Goal: Register for event/course

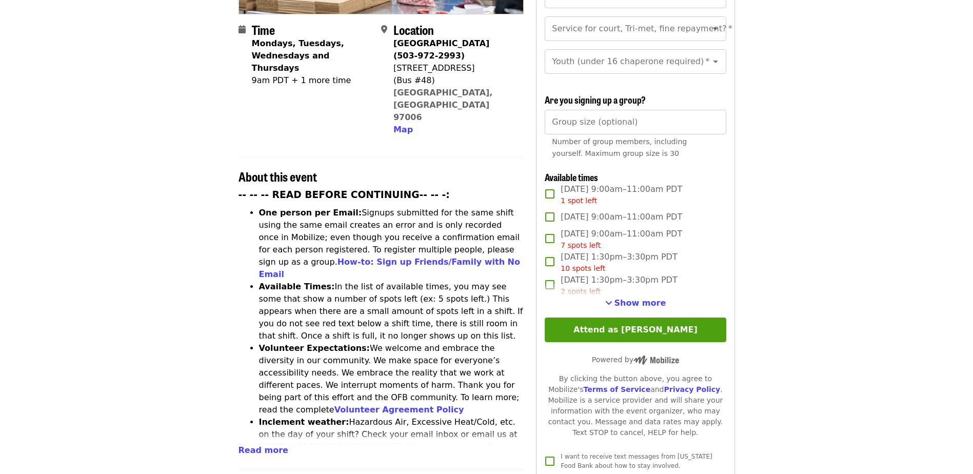
scroll to position [257, 0]
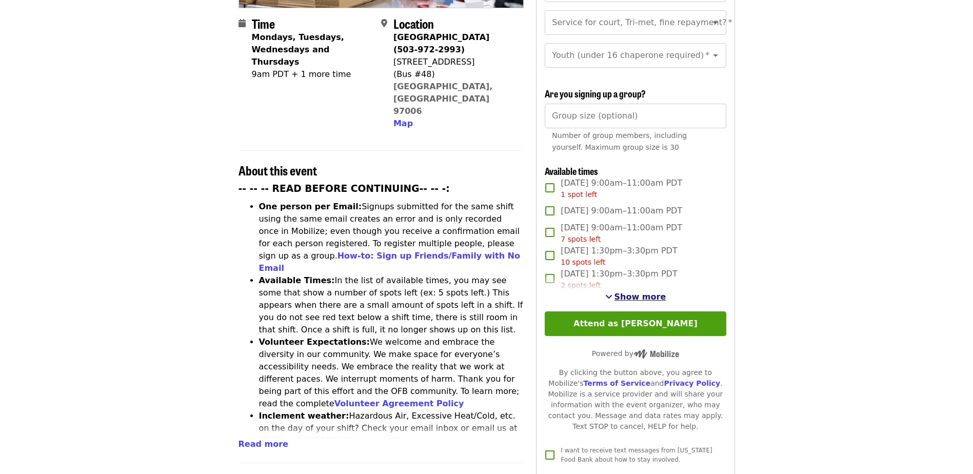
click at [655, 292] on span "Show more" at bounding box center [641, 297] width 52 height 10
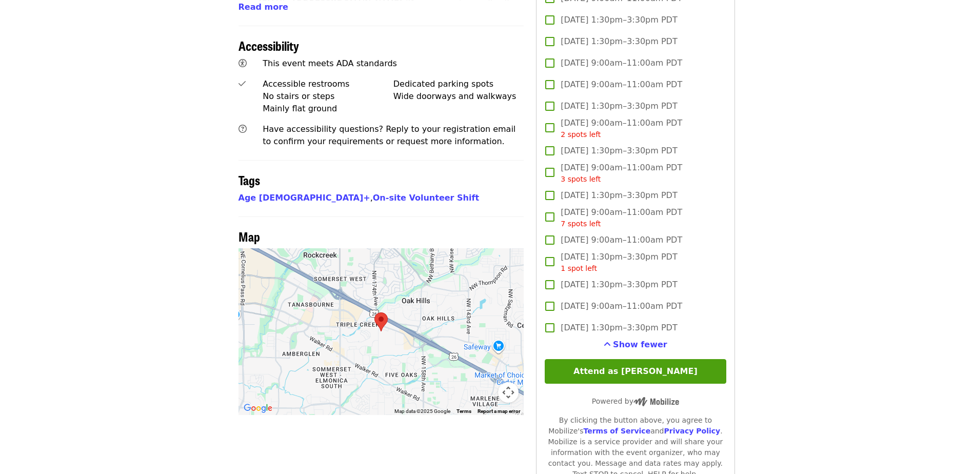
scroll to position [667, 0]
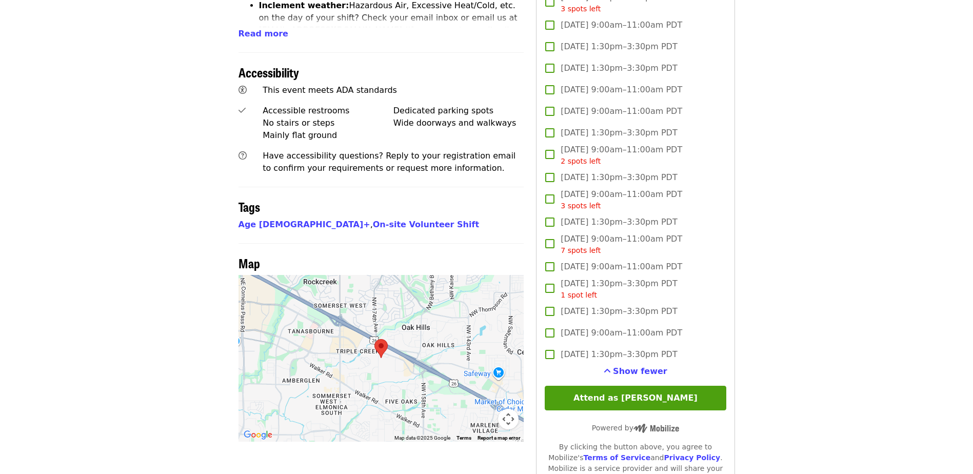
click at [797, 218] on article "July/Aug/Sept - Beaverton: Repack/Sort (age 10+) Highest Priority Volunteer Shi…" at bounding box center [486, 53] width 973 height 1350
drag, startPoint x: 52, startPoint y: 182, endPoint x: 51, endPoint y: 176, distance: 5.7
click at [62, 182] on article "July/Aug/Sept - Beaverton: Repack/Sort (age 10+) Highest Priority Volunteer Shi…" at bounding box center [486, 53] width 973 height 1350
click at [55, 155] on article "July/Aug/Sept - Beaverton: Repack/Sort (age 10+) Highest Priority Volunteer Shi…" at bounding box center [486, 53] width 973 height 1350
